Goal: Task Accomplishment & Management: Use online tool/utility

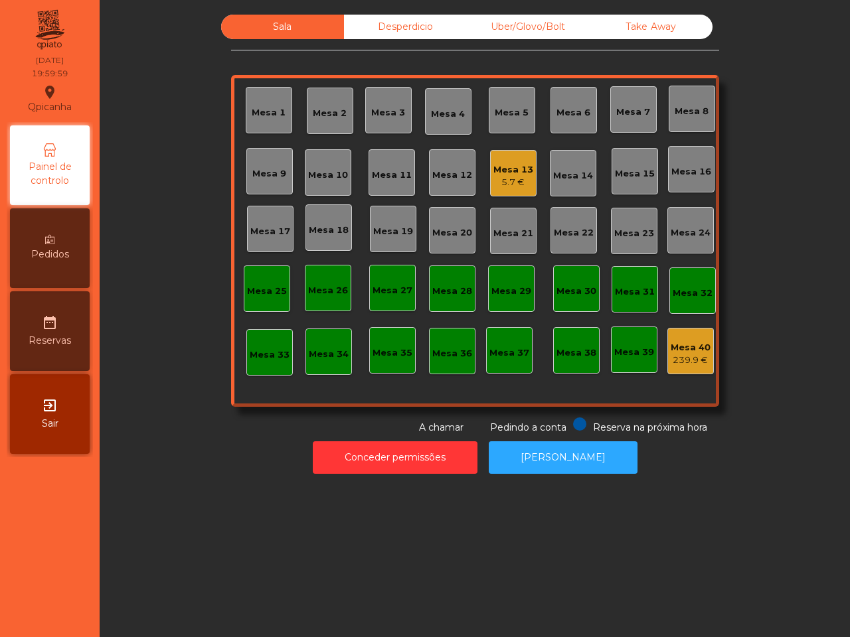
click at [502, 187] on div "5.7 €" at bounding box center [513, 182] width 40 height 13
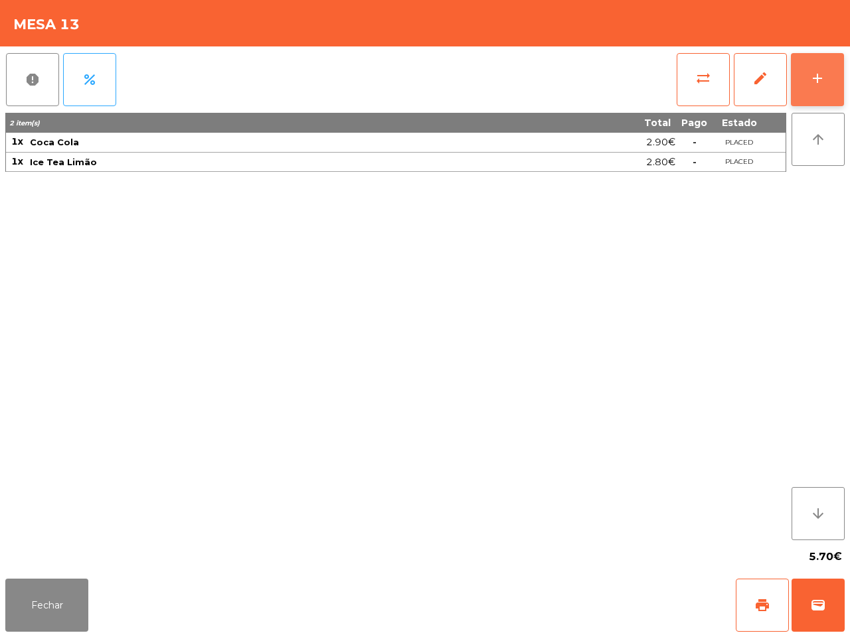
click at [831, 72] on button "add" at bounding box center [816, 79] width 53 height 53
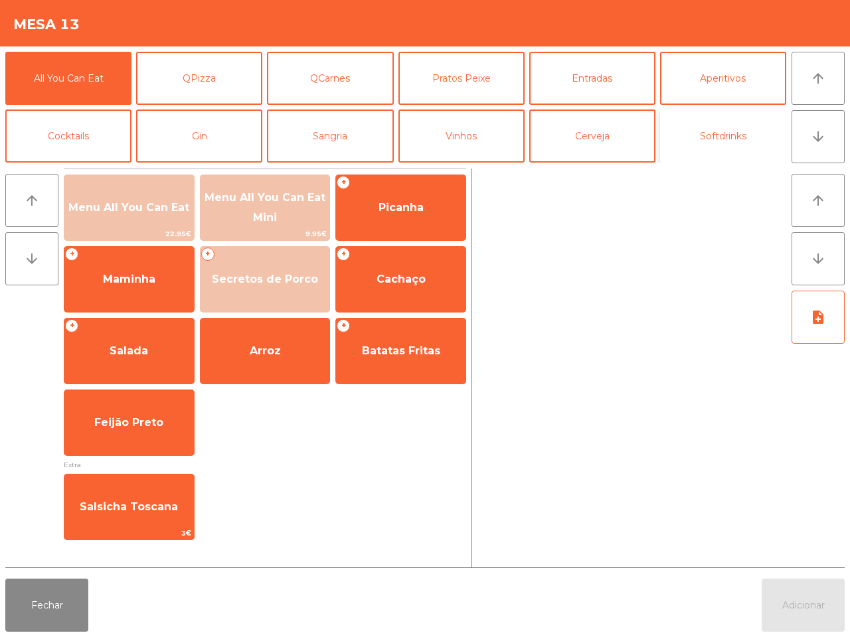
click at [700, 139] on button "Softdrinks" at bounding box center [723, 136] width 126 height 53
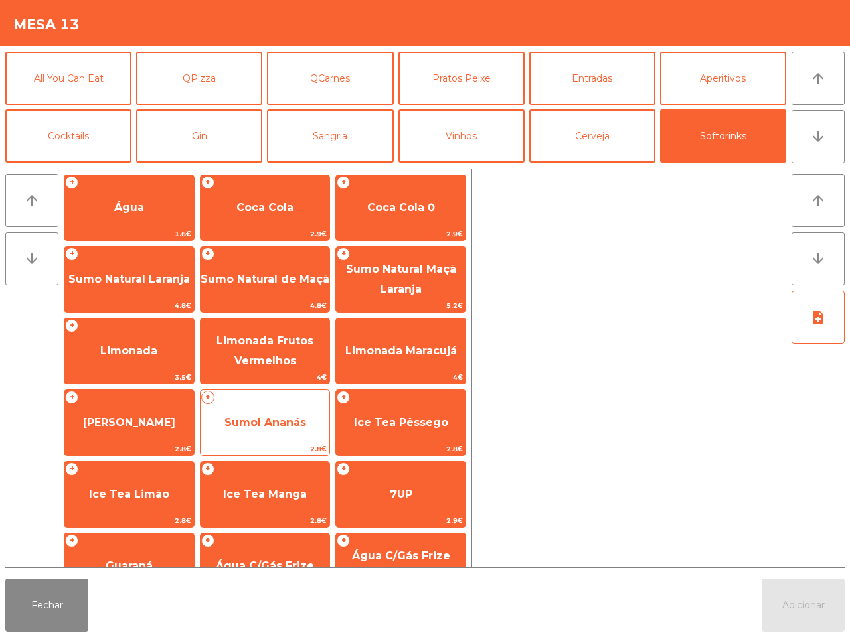
click at [269, 430] on span "Sumol Ananás" at bounding box center [264, 423] width 129 height 36
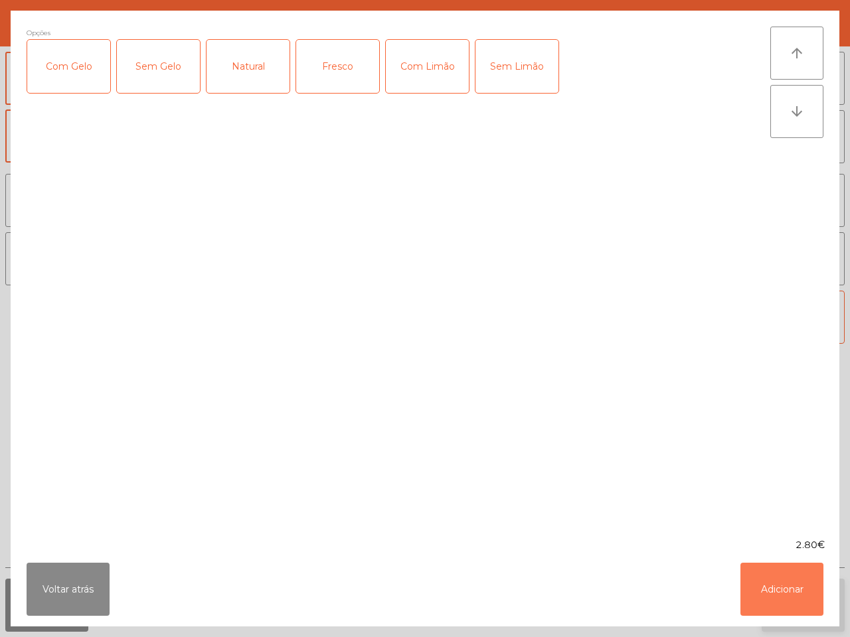
click at [787, 586] on button "Adicionar" at bounding box center [781, 589] width 83 height 53
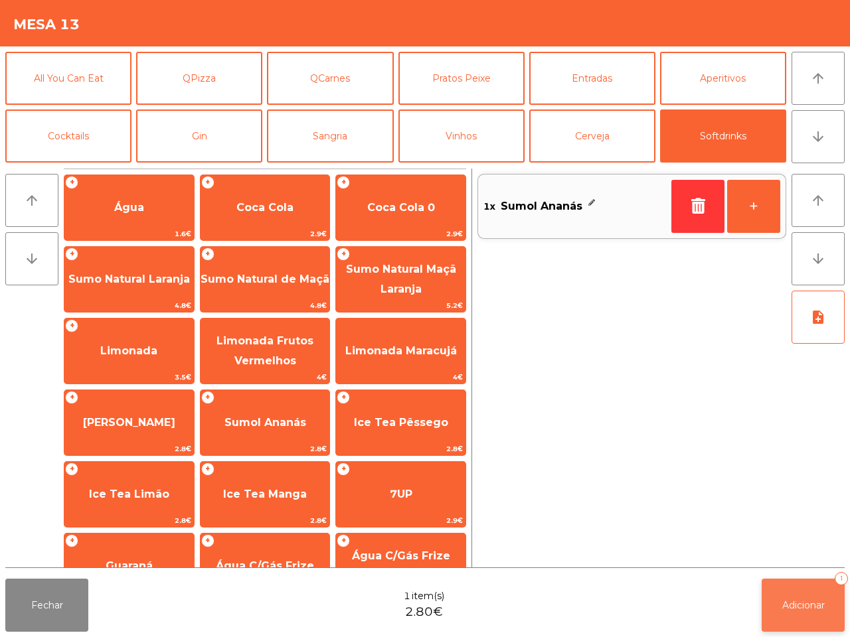
click at [802, 598] on button "Adicionar 1" at bounding box center [802, 605] width 83 height 53
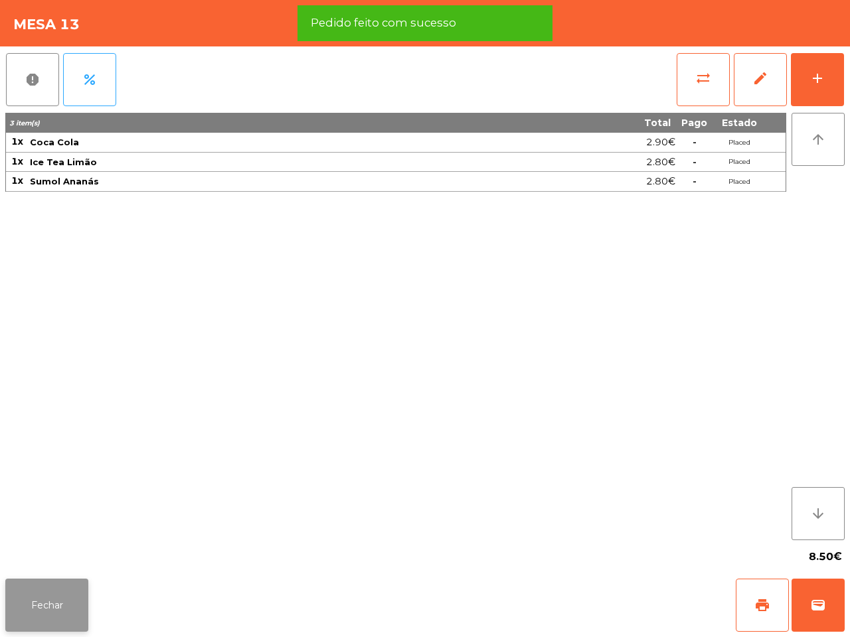
click at [53, 607] on button "Fechar" at bounding box center [46, 605] width 83 height 53
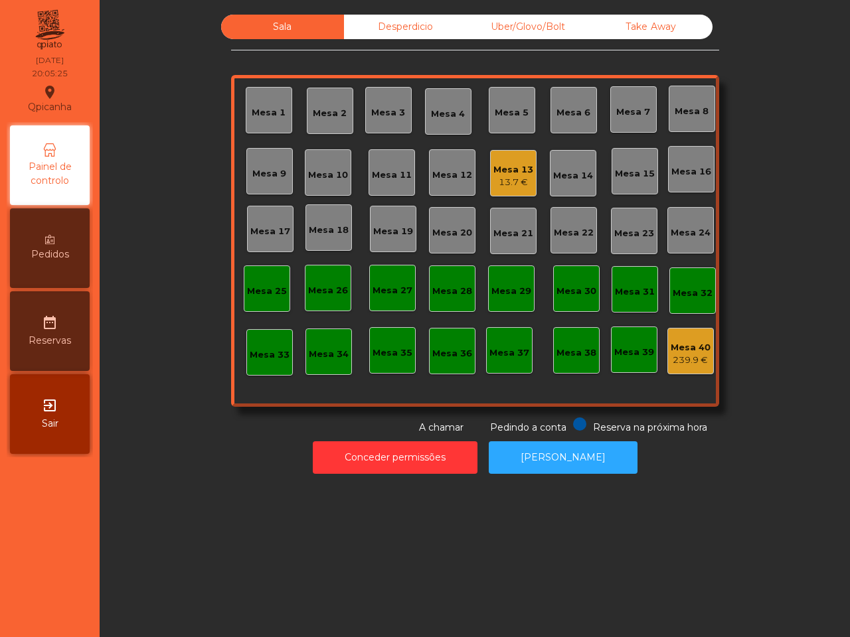
click at [498, 180] on div "13.7 €" at bounding box center [513, 182] width 40 height 13
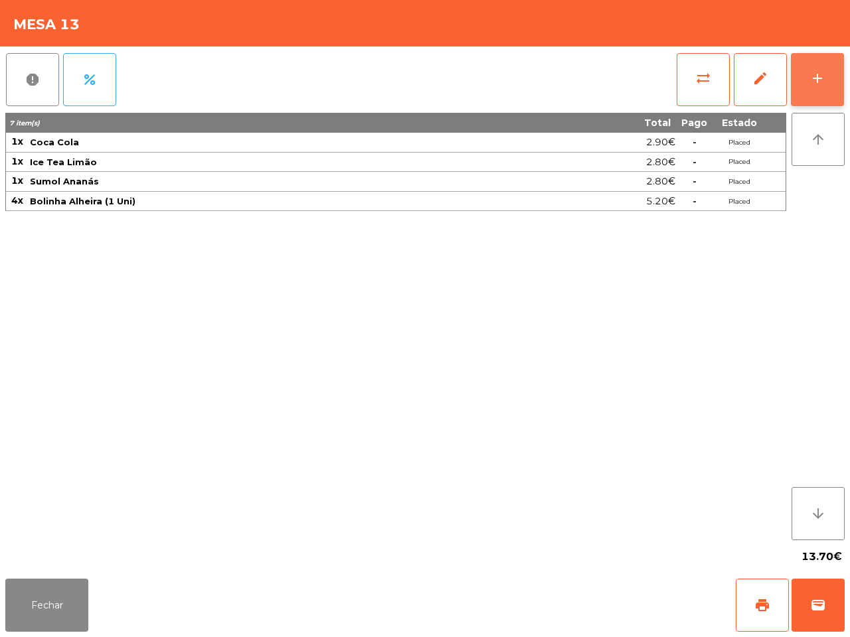
click at [807, 78] on button "add" at bounding box center [816, 79] width 53 height 53
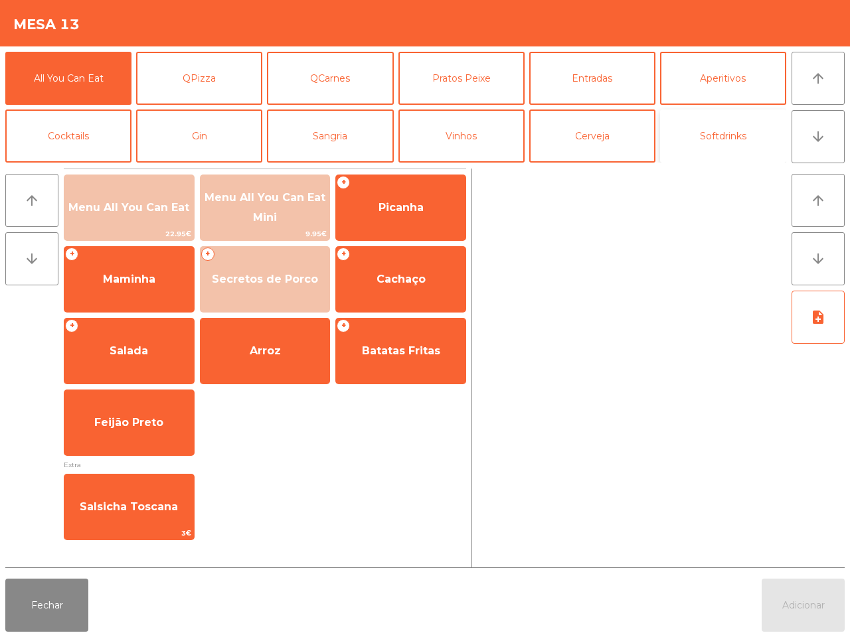
click at [710, 127] on button "Softdrinks" at bounding box center [723, 136] width 126 height 53
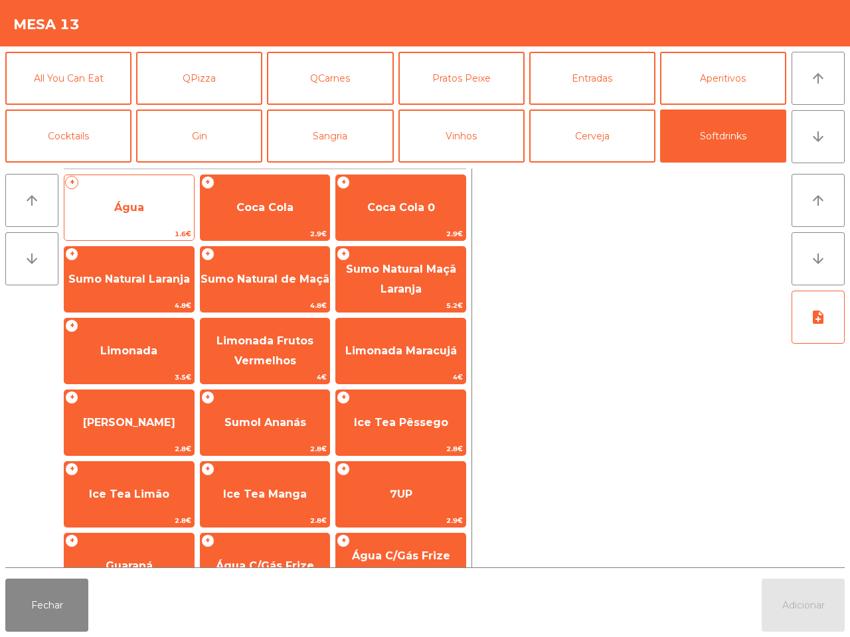
click at [161, 200] on span "Água" at bounding box center [128, 208] width 129 height 36
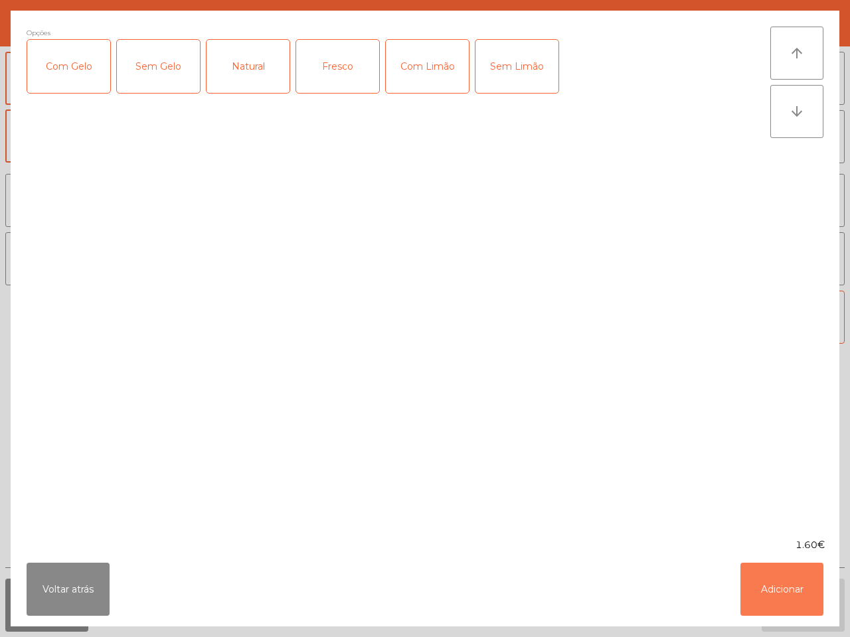
click at [781, 569] on button "Adicionar" at bounding box center [781, 589] width 83 height 53
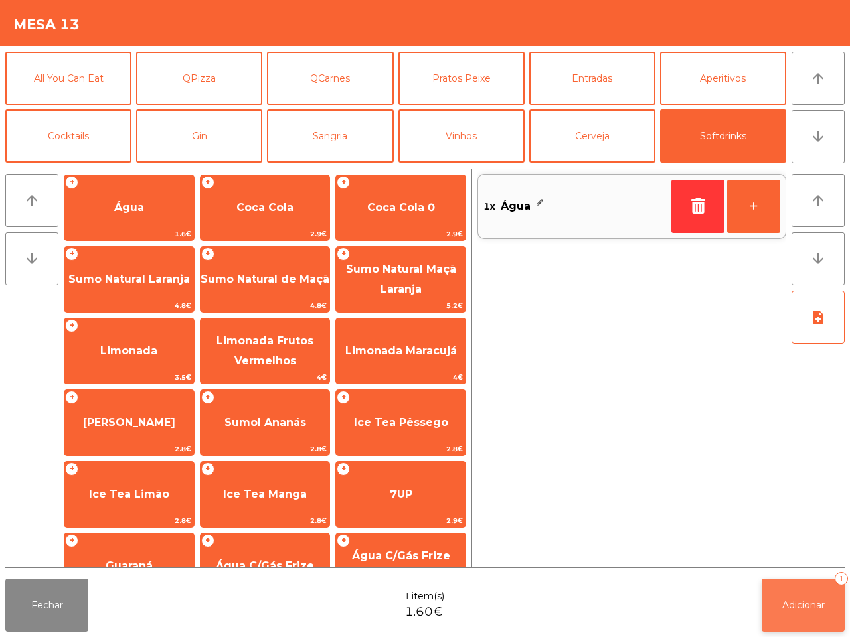
click at [800, 586] on button "Adicionar 1" at bounding box center [802, 605] width 83 height 53
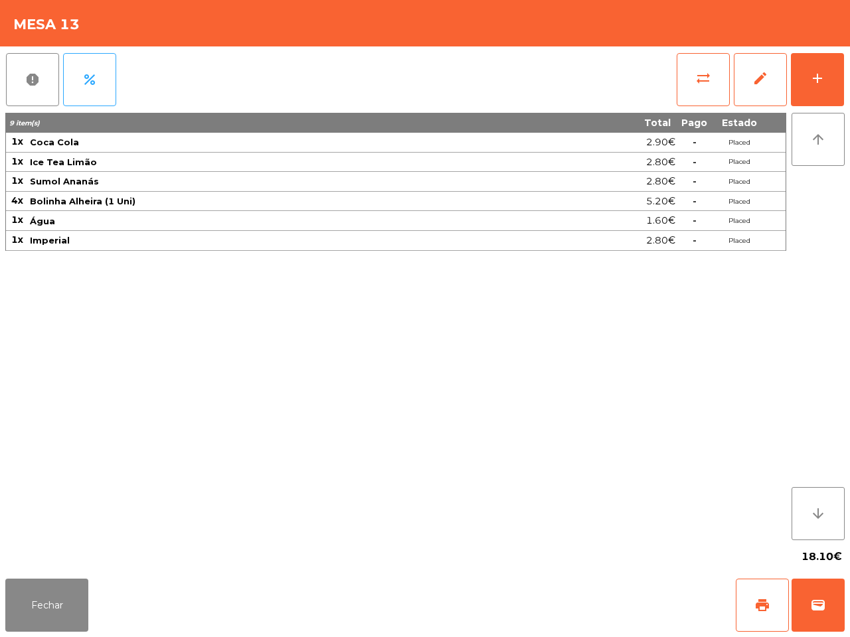
click at [501, 459] on div "9 item(s) Total Pago Estado 1x Coca Cola 2.90€ - Placed 1x Ice Tea Limão 2.80€ …" at bounding box center [395, 326] width 781 height 427
click at [844, 90] on div "report percent sync_alt edit add 9 item(s) Total Pago Estado 1x Coca Cola 2.90€…" at bounding box center [425, 309] width 850 height 527
click at [825, 90] on button "add" at bounding box center [816, 79] width 53 height 53
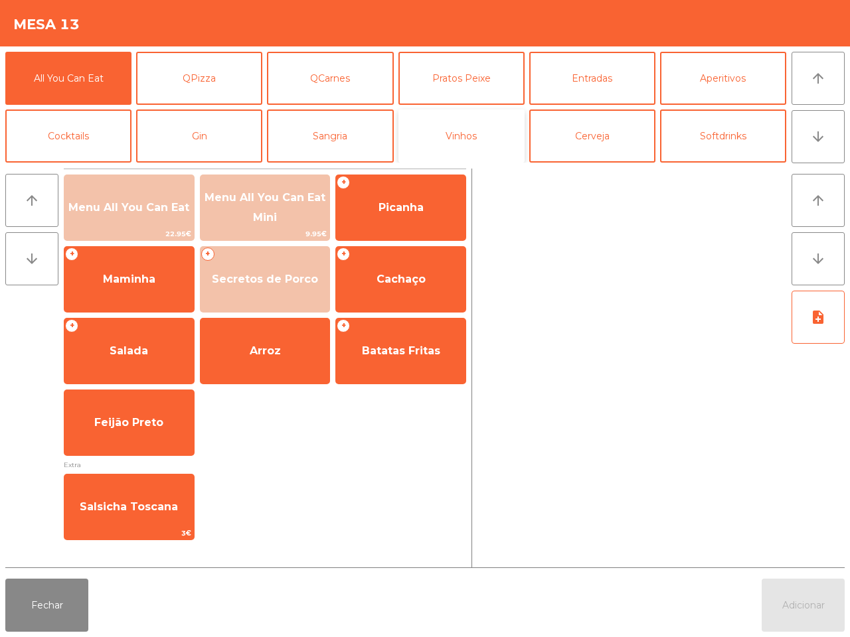
click at [496, 127] on button "Vinhos" at bounding box center [461, 136] width 126 height 53
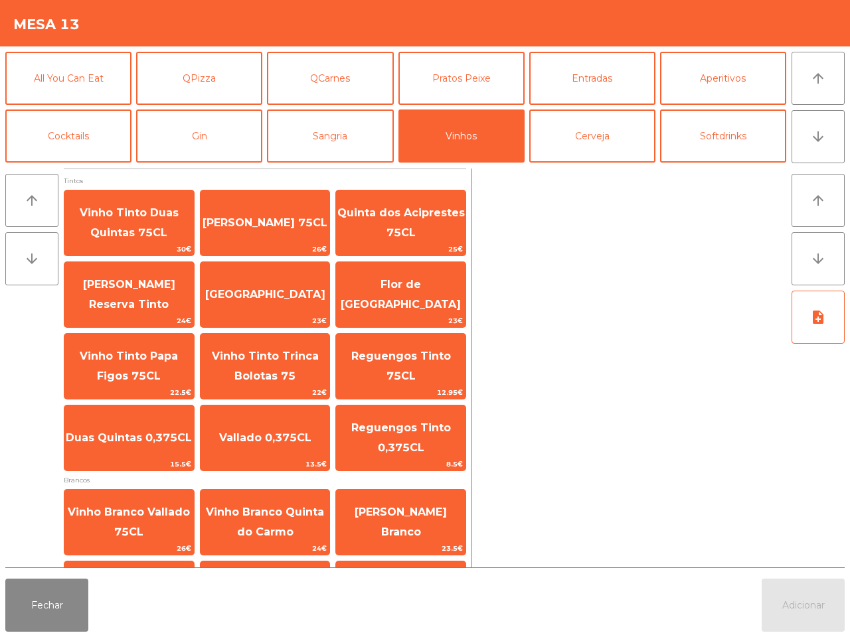
click at [473, 390] on div "arrow_upward arrow_downward note_add" at bounding box center [657, 368] width 373 height 399
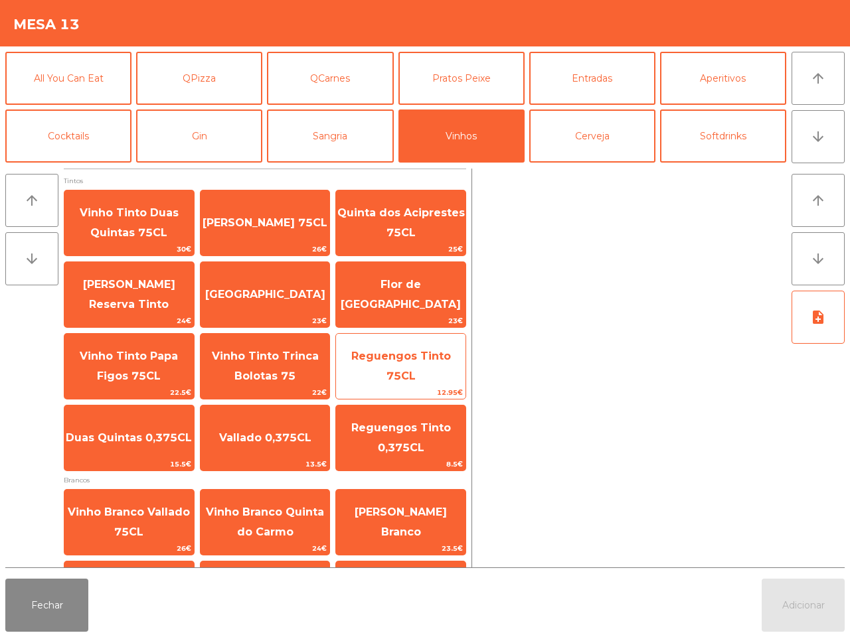
click at [415, 376] on span "Reguengos Tinto 75CL" at bounding box center [401, 366] width 100 height 33
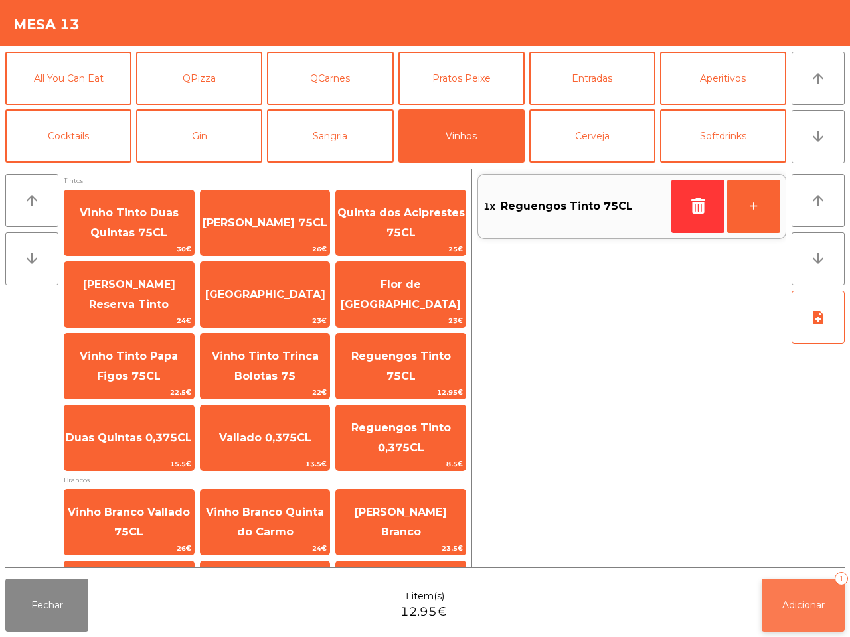
click at [787, 585] on button "Adicionar 1" at bounding box center [802, 605] width 83 height 53
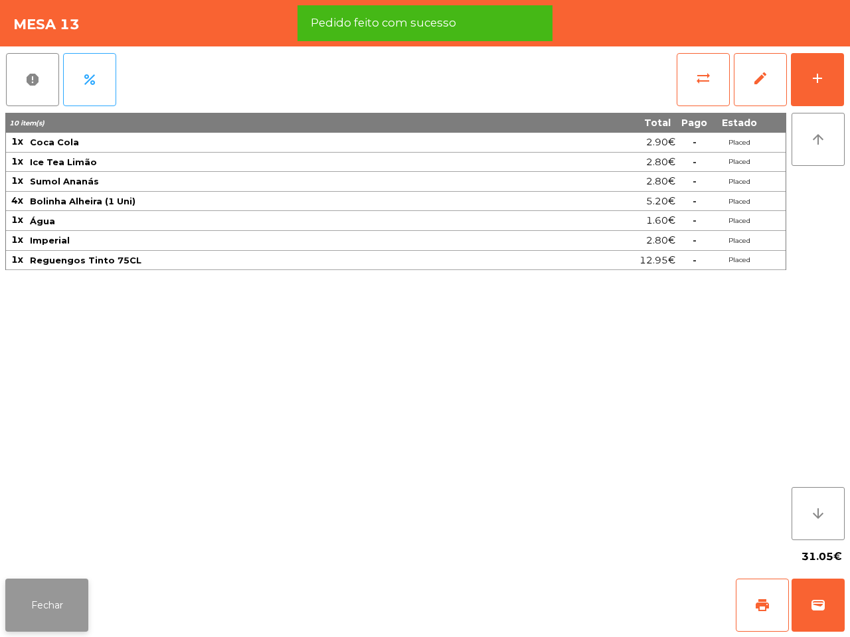
click at [56, 595] on button "Fechar" at bounding box center [46, 605] width 83 height 53
